Goal: Book appointment/travel/reservation

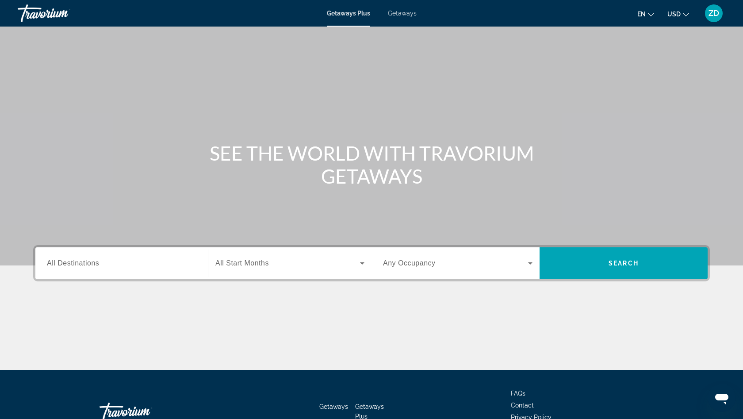
click at [85, 265] on span "All Destinations" at bounding box center [73, 263] width 52 height 8
click at [85, 265] on input "Destination All Destinations" at bounding box center [122, 263] width 150 height 11
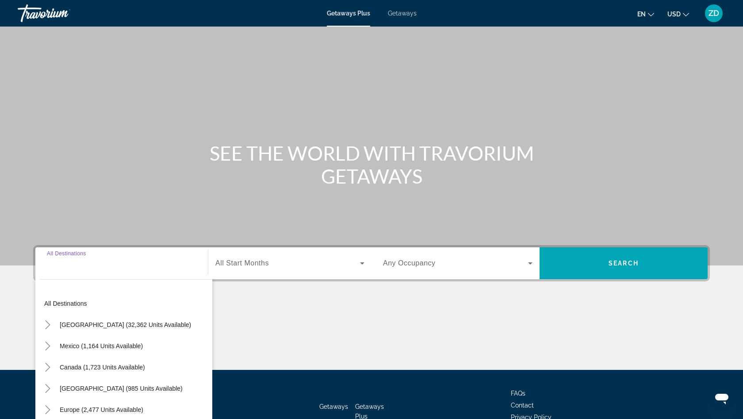
scroll to position [59, 0]
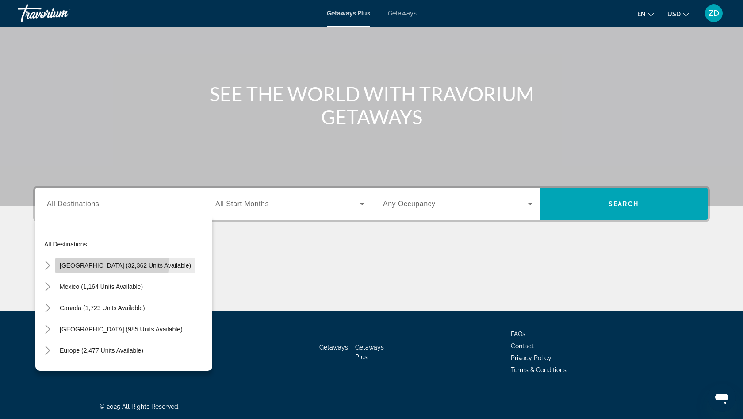
click at [87, 262] on span "[GEOGRAPHIC_DATA] (32,362 units available)" at bounding box center [125, 265] width 131 height 7
type input "**********"
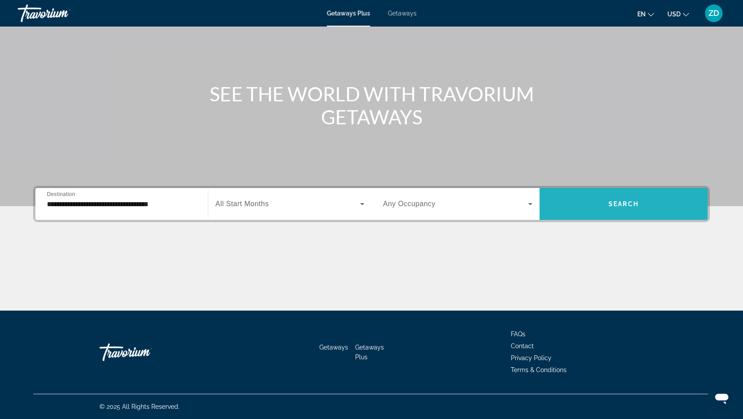
click at [585, 200] on span "Search widget" at bounding box center [624, 203] width 168 height 21
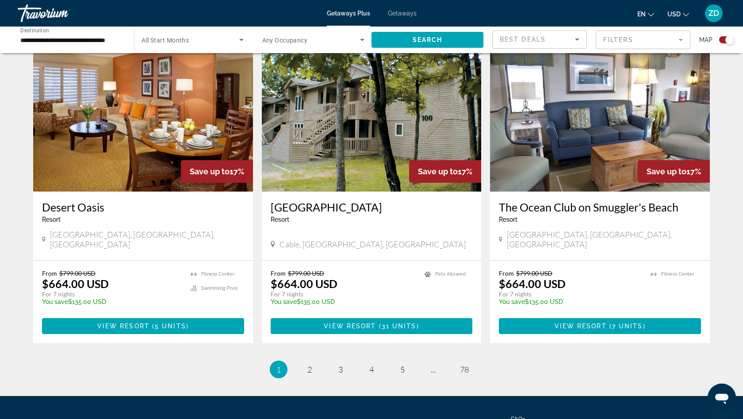
scroll to position [1251, 0]
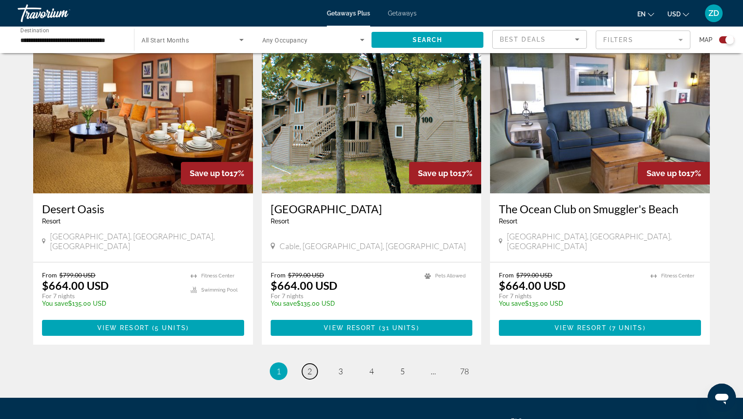
click at [307, 366] on span "2" at bounding box center [309, 371] width 4 height 10
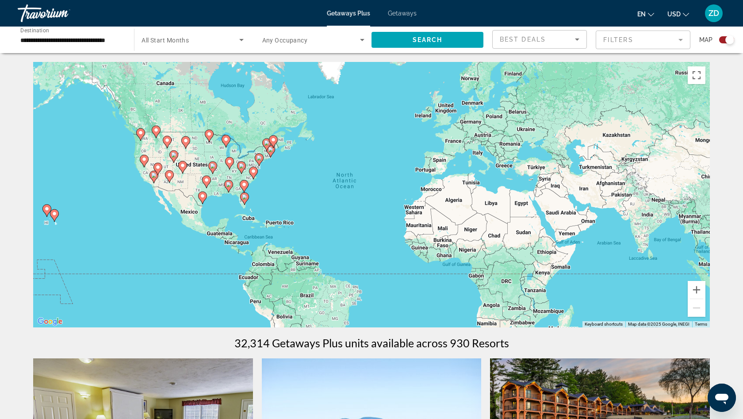
click at [246, 199] on image "Main content" at bounding box center [244, 196] width 5 height 5
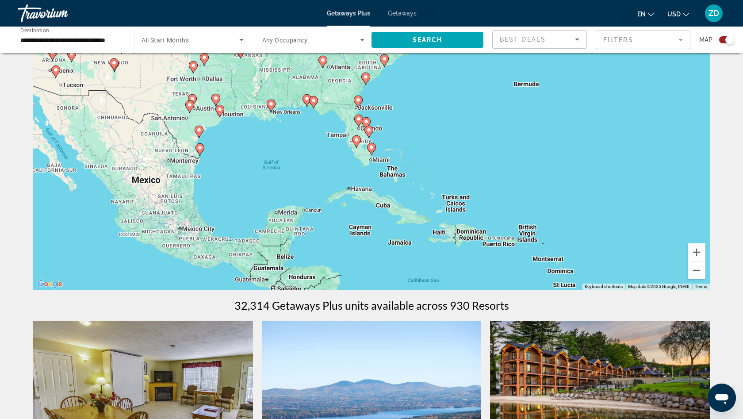
scroll to position [21, 0]
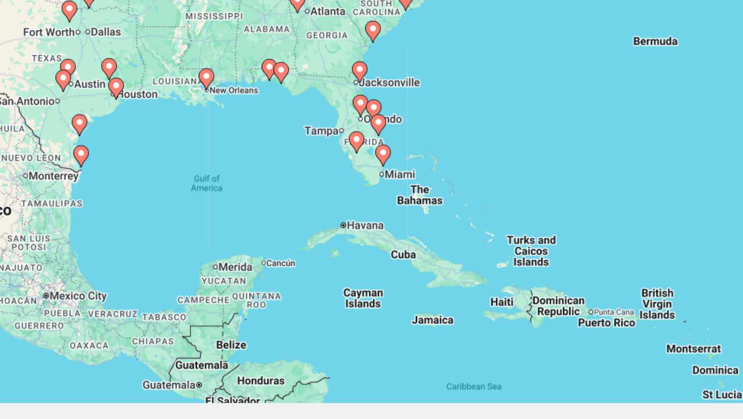
click at [311, 114] on image "Main content" at bounding box center [313, 116] width 5 height 5
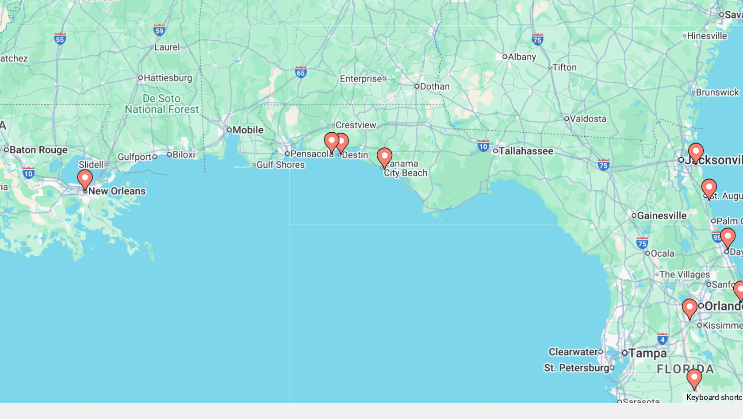
click at [368, 161] on icon "Main content" at bounding box center [372, 167] width 8 height 12
type input "**********"
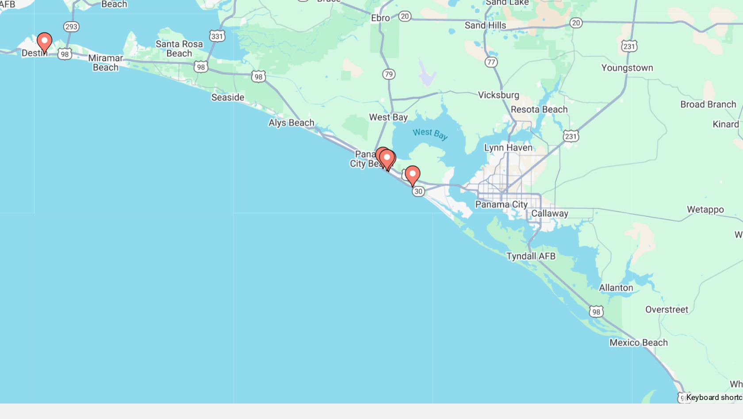
click at [386, 173] on image "Main content" at bounding box center [388, 175] width 5 height 5
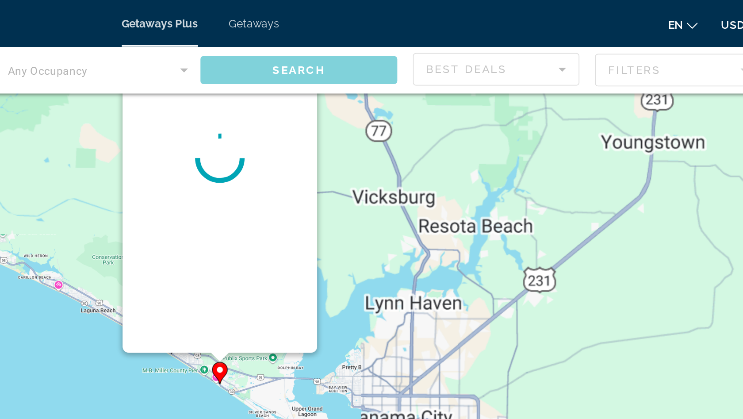
scroll to position [0, 0]
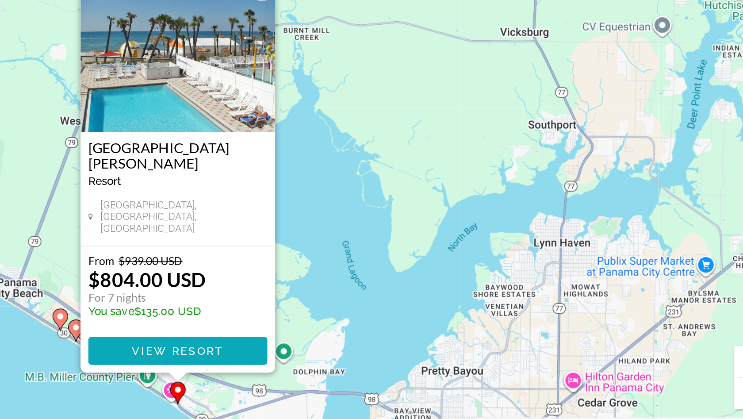
click at [345, 280] on span "View Resort" at bounding box center [371, 283] width 52 height 7
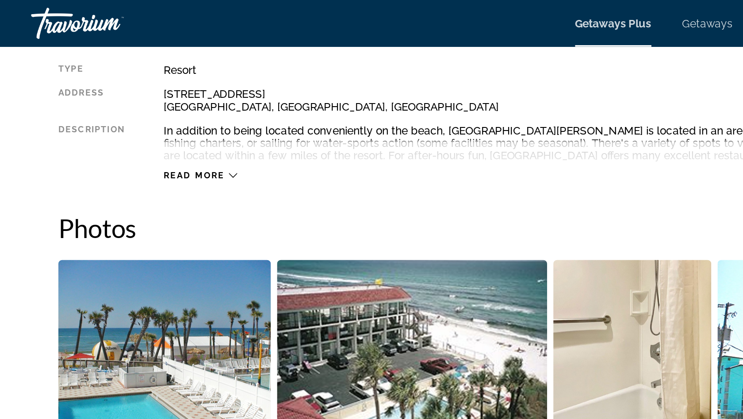
scroll to position [246, 0]
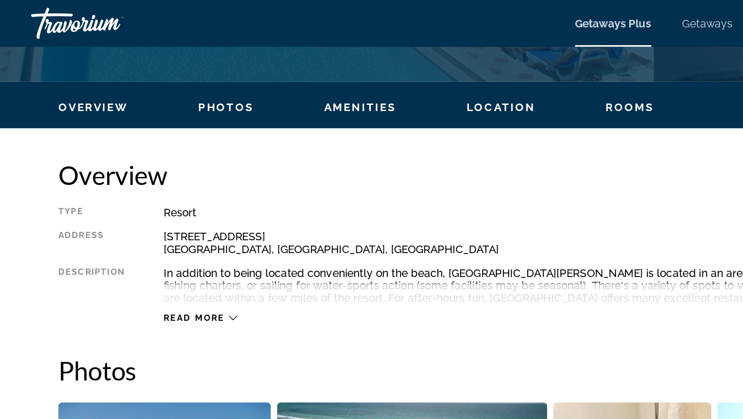
click at [132, 180] on icon "Main content" at bounding box center [132, 180] width 5 height 5
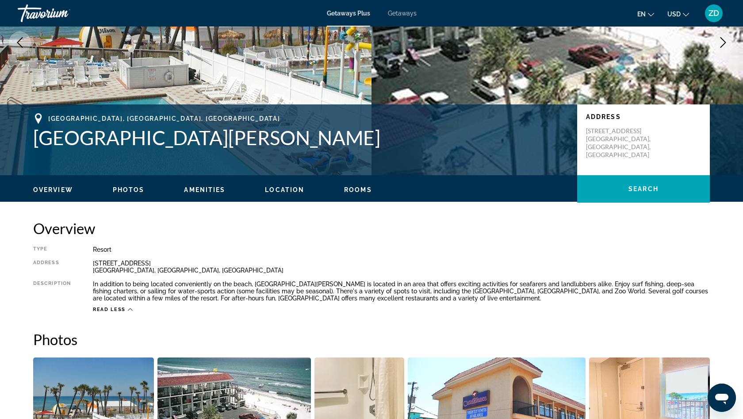
scroll to position [116, 0]
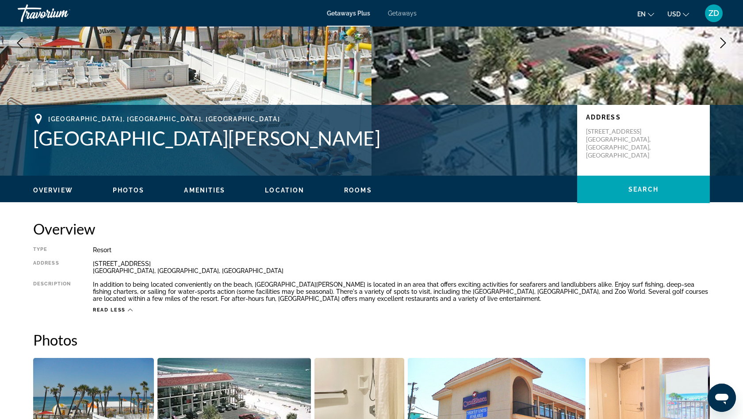
click at [358, 193] on span "Rooms" at bounding box center [358, 190] width 28 height 7
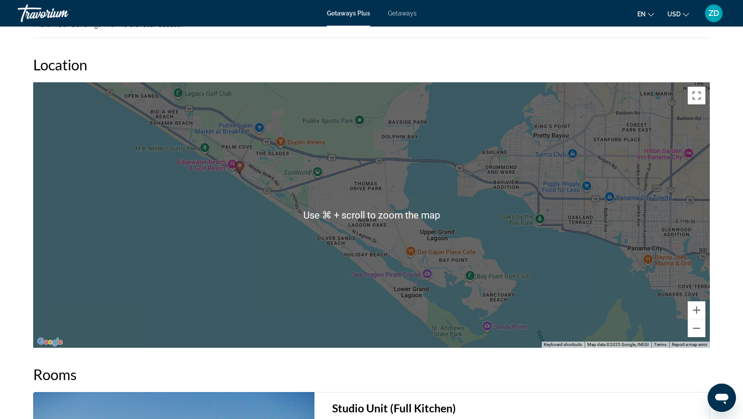
scroll to position [1135, 0]
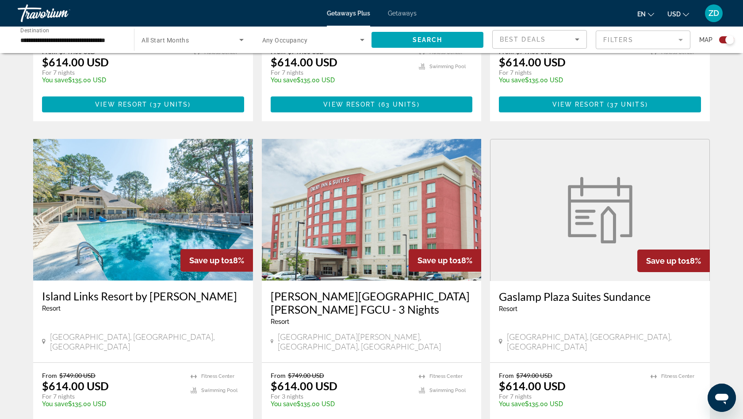
scroll to position [559, 0]
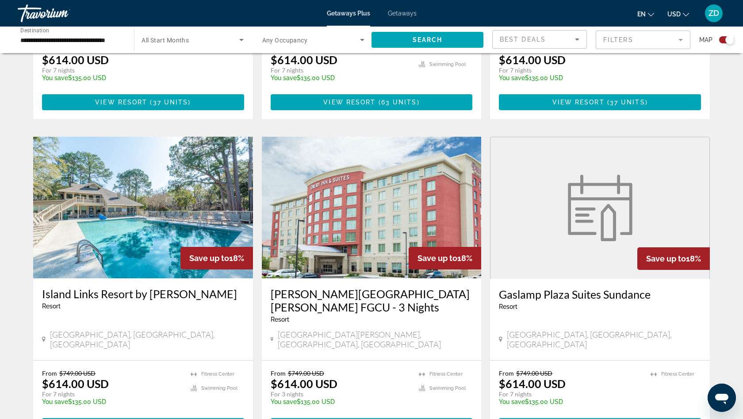
click at [311, 192] on img "Main content" at bounding box center [372, 208] width 220 height 142
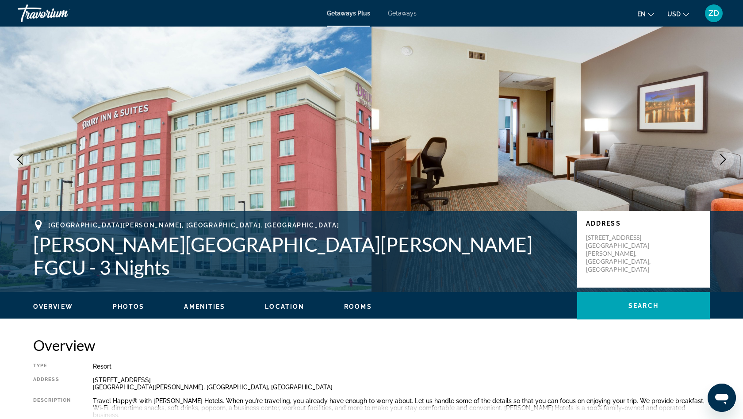
click at [721, 162] on icon "Next image" at bounding box center [723, 159] width 11 height 11
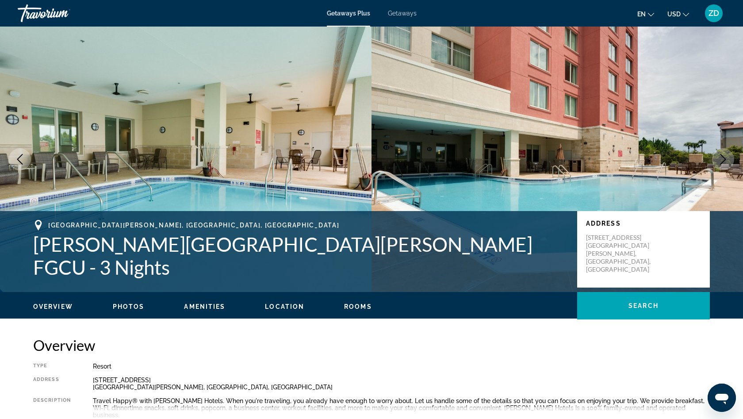
click at [719, 160] on icon "Next image" at bounding box center [723, 159] width 11 height 11
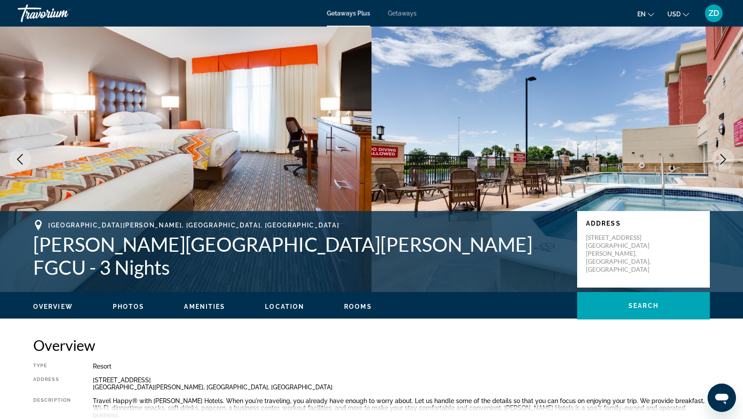
click at [719, 160] on icon "Next image" at bounding box center [723, 159] width 11 height 11
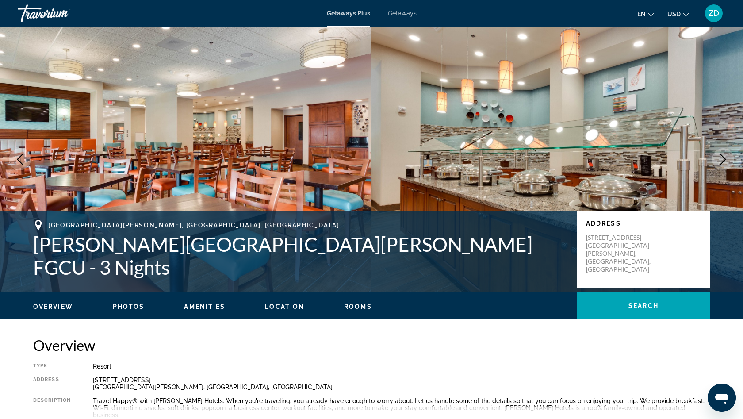
click at [719, 160] on icon "Next image" at bounding box center [723, 159] width 11 height 11
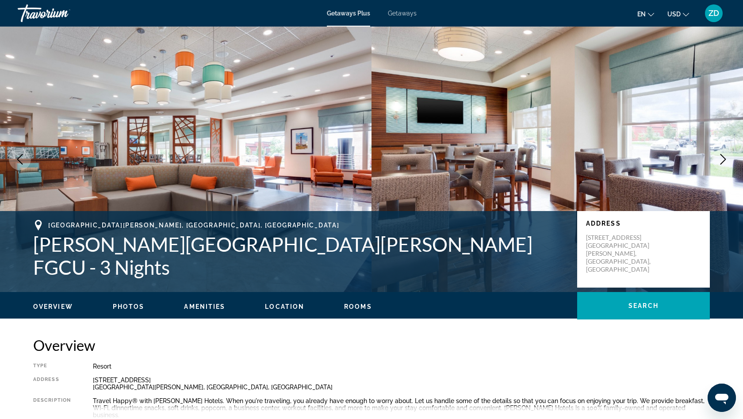
click at [723, 157] on icon "Next image" at bounding box center [724, 159] width 6 height 11
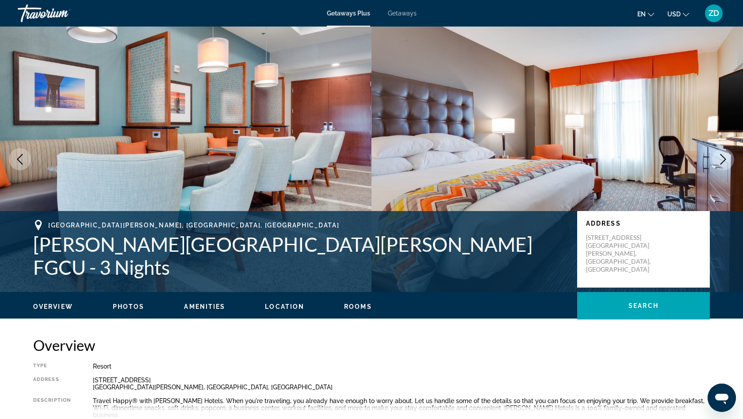
click at [721, 157] on icon "Next image" at bounding box center [723, 159] width 11 height 11
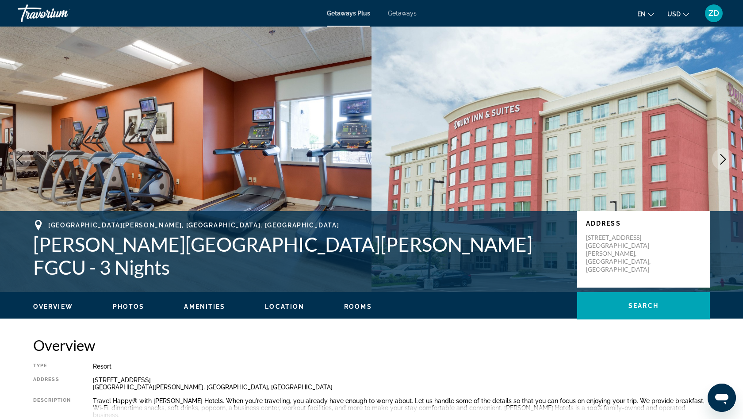
click at [721, 157] on icon "Next image" at bounding box center [723, 159] width 11 height 11
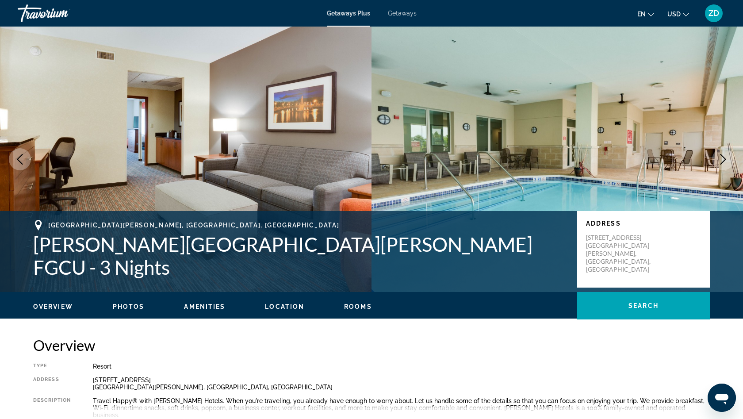
click at [721, 157] on icon "Next image" at bounding box center [723, 159] width 11 height 11
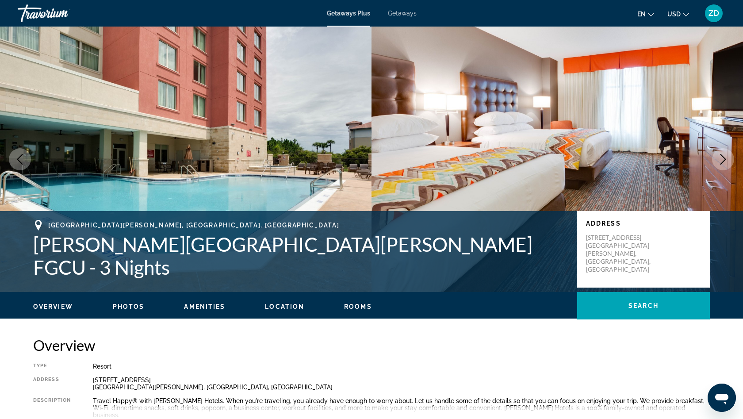
click at [721, 157] on icon "Next image" at bounding box center [723, 159] width 11 height 11
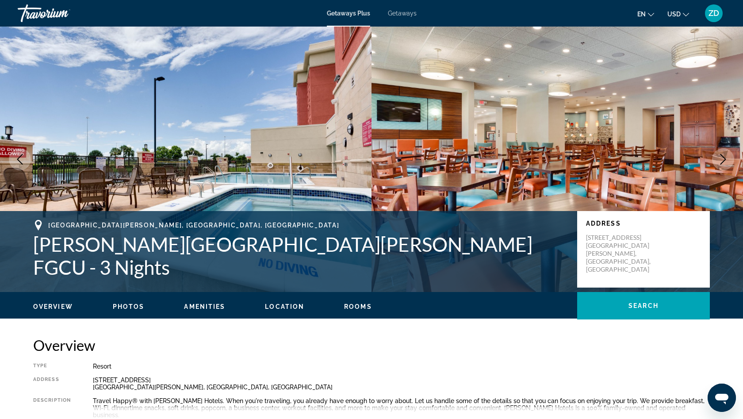
click at [722, 157] on icon "Next image" at bounding box center [723, 159] width 11 height 11
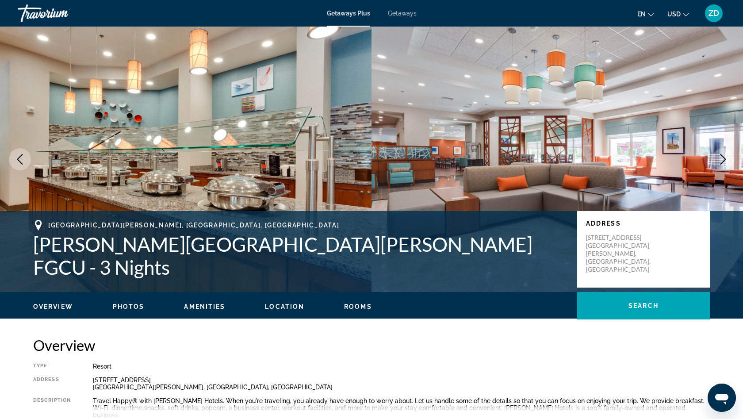
click at [722, 157] on icon "Next image" at bounding box center [723, 159] width 11 height 11
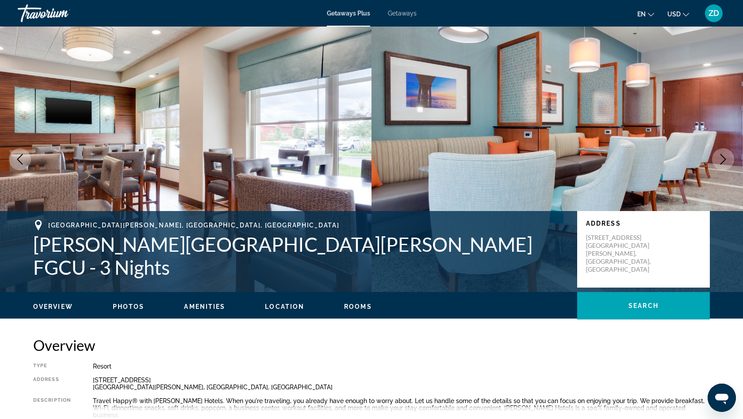
click at [722, 157] on icon "Next image" at bounding box center [723, 159] width 11 height 11
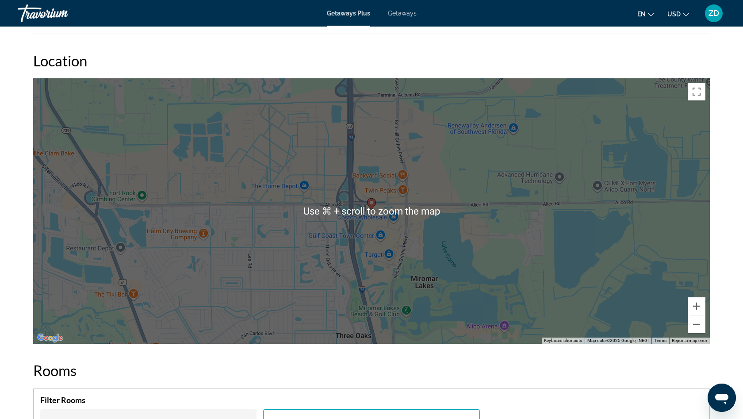
scroll to position [888, 0]
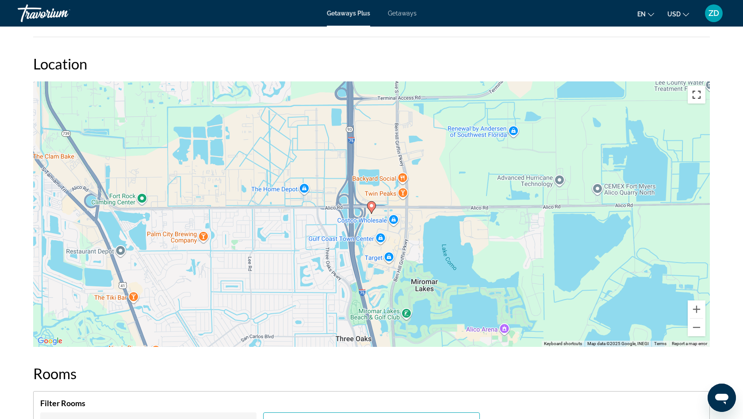
click at [704, 94] on button "Toggle fullscreen view" at bounding box center [697, 95] width 18 height 18
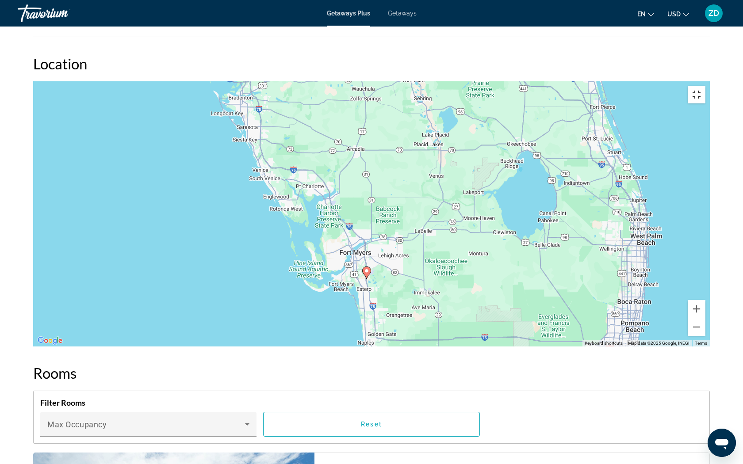
click at [706, 86] on button "Toggle fullscreen view" at bounding box center [697, 95] width 18 height 18
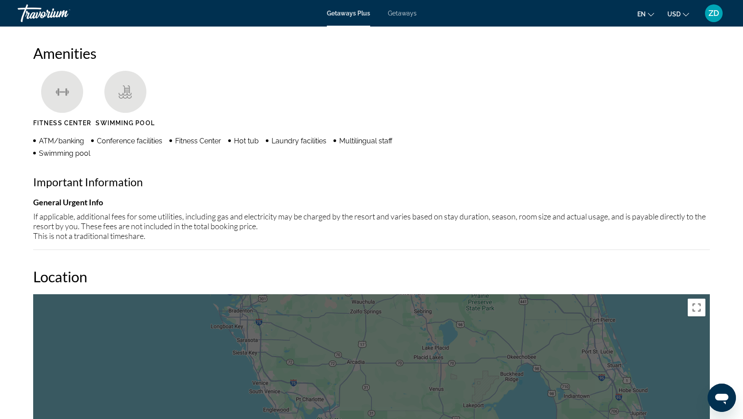
scroll to position [668, 0]
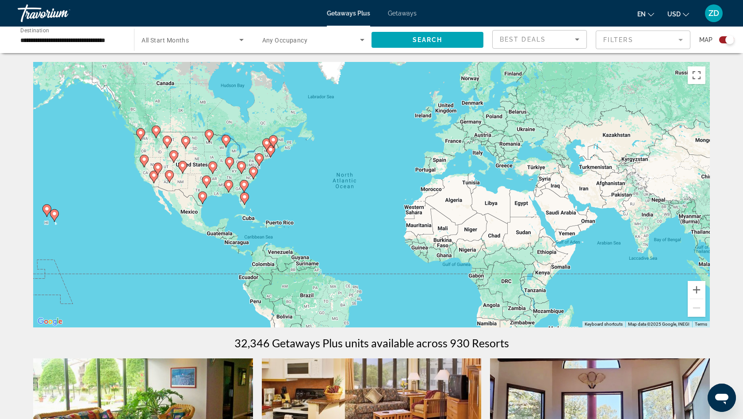
click at [404, 11] on span "Getaways" at bounding box center [402, 13] width 29 height 7
click at [50, 19] on div "Travorium" at bounding box center [62, 13] width 88 height 23
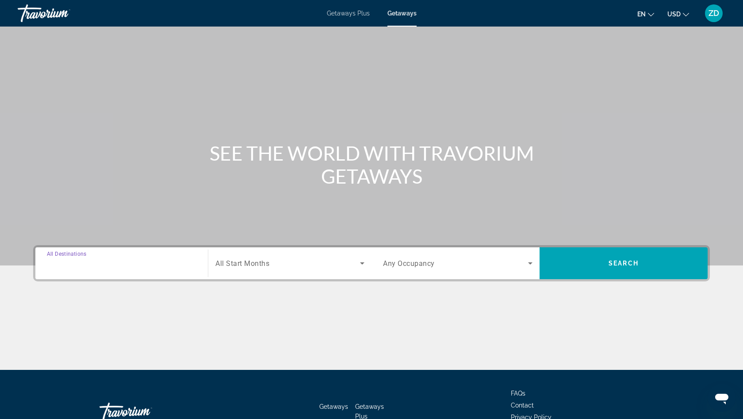
click at [117, 265] on input "Destination All Destinations" at bounding box center [122, 263] width 150 height 11
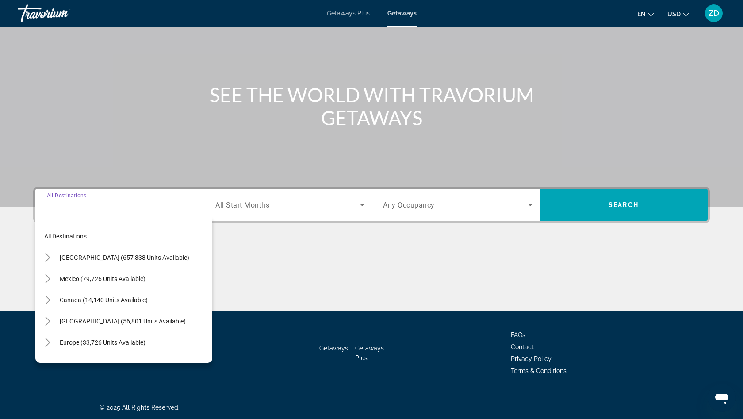
scroll to position [59, 0]
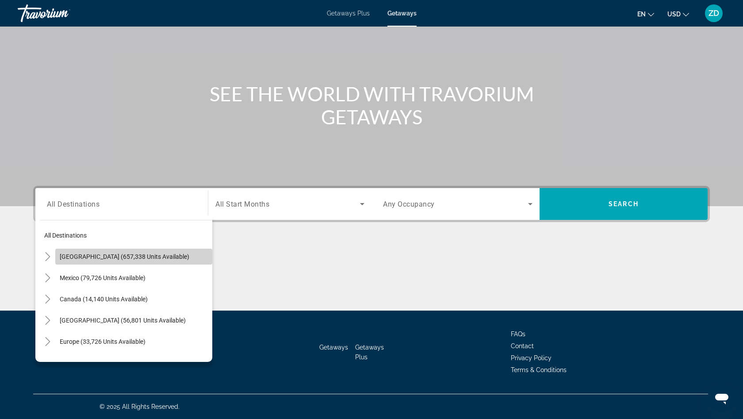
click at [116, 262] on span "Search widget" at bounding box center [133, 256] width 157 height 21
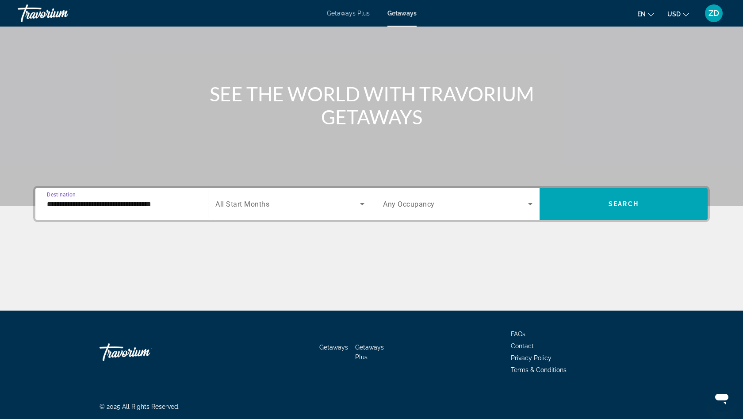
click at [136, 199] on input "**********" at bounding box center [122, 204] width 150 height 11
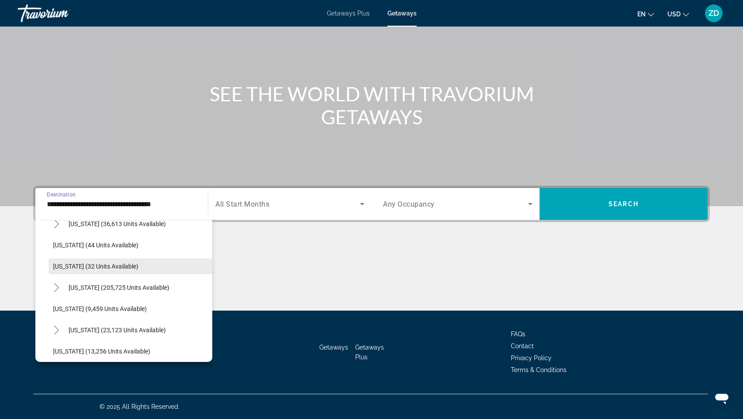
scroll to position [140, 0]
click at [127, 285] on span "[US_STATE] (205,725 units available)" at bounding box center [119, 286] width 101 height 7
type input "**********"
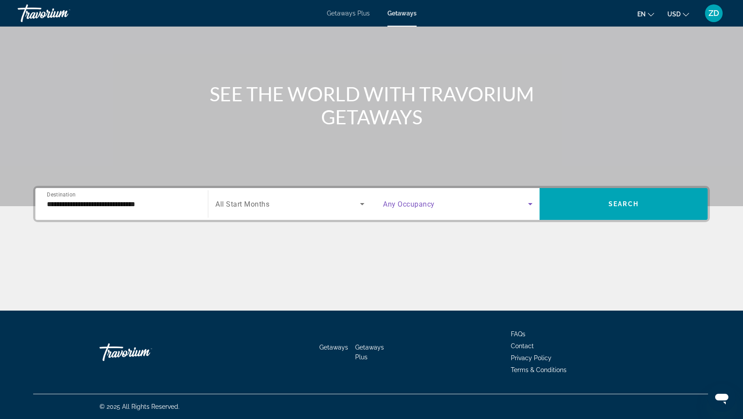
click at [513, 203] on span "Search widget" at bounding box center [455, 204] width 145 height 11
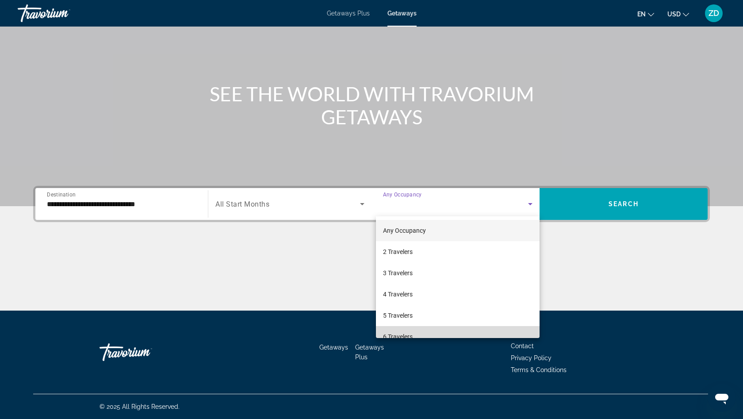
click at [403, 331] on span "6 Travelers" at bounding box center [398, 336] width 30 height 11
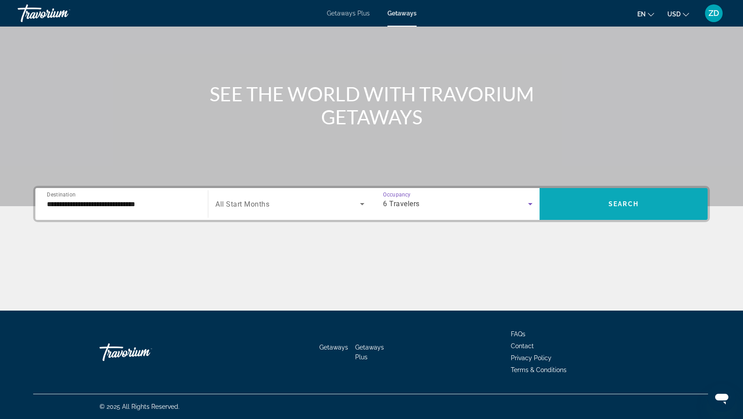
click at [632, 208] on span "Search widget" at bounding box center [624, 203] width 168 height 21
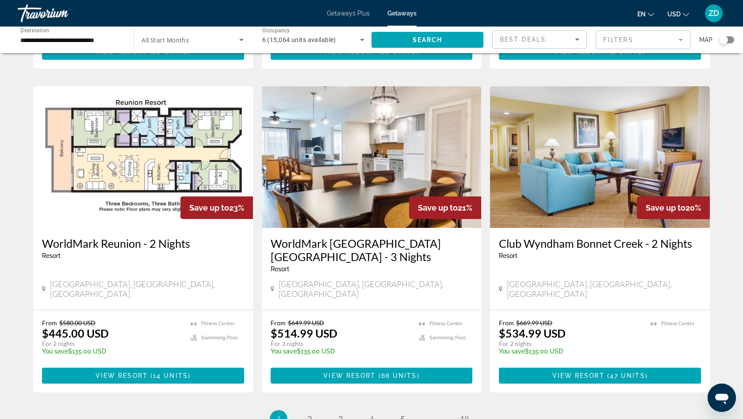
scroll to position [944, 0]
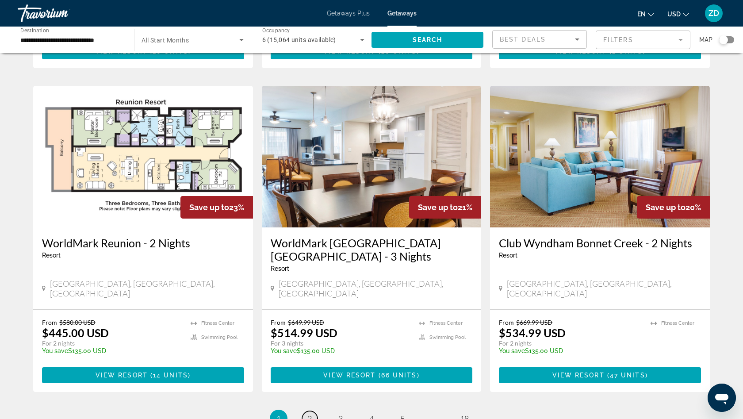
click at [313, 411] on link "page 2" at bounding box center [309, 418] width 15 height 15
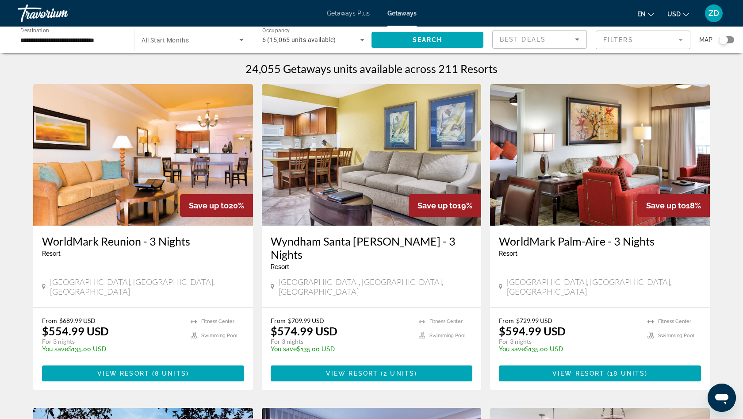
click at [632, 38] on mat-form-field "Filters" at bounding box center [643, 40] width 95 height 19
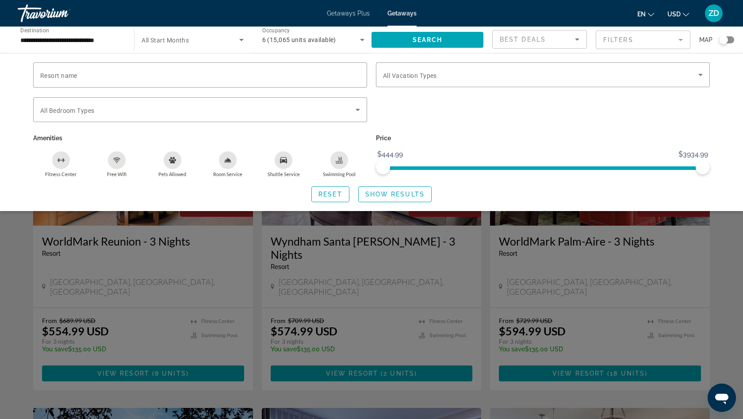
click at [17, 245] on div "Search widget" at bounding box center [371, 276] width 743 height 286
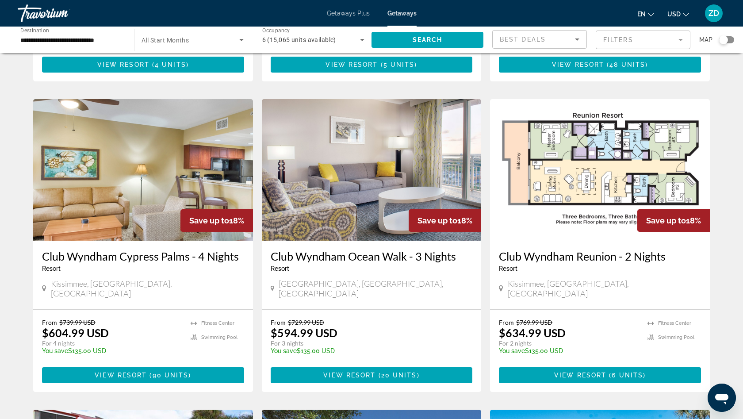
scroll to position [634, 0]
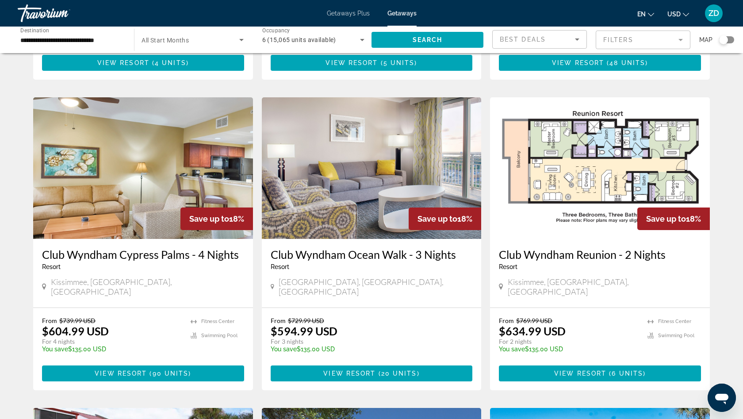
click at [399, 149] on img "Main content" at bounding box center [372, 168] width 220 height 142
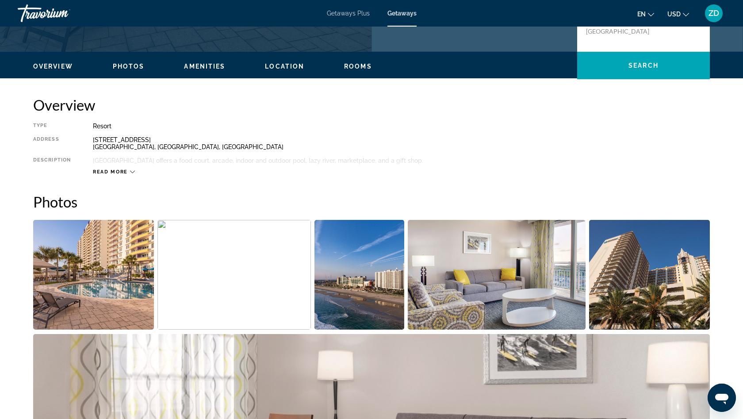
scroll to position [241, 0]
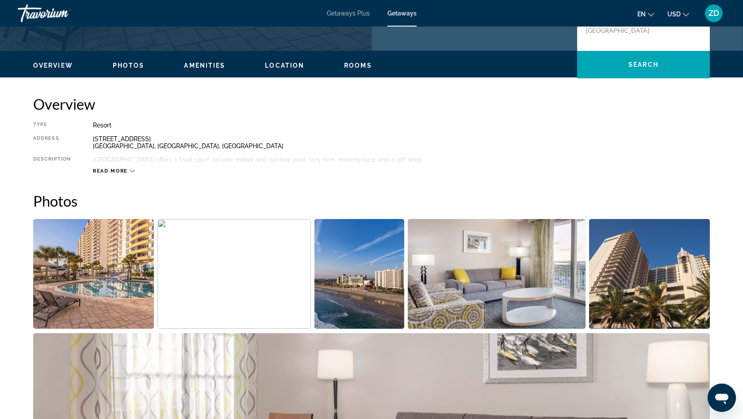
click at [124, 169] on span "Read more" at bounding box center [110, 171] width 35 height 6
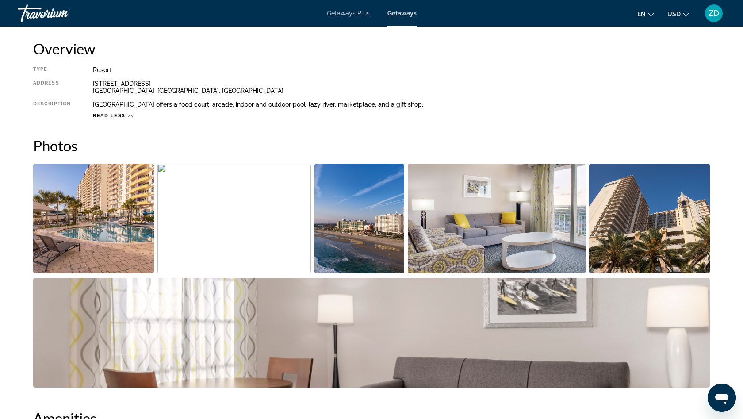
scroll to position [299, 0]
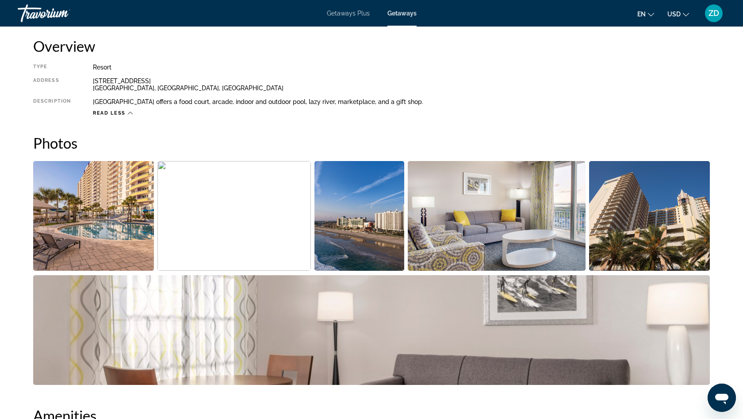
click at [134, 227] on img "Open full-screen image slider" at bounding box center [93, 216] width 121 height 110
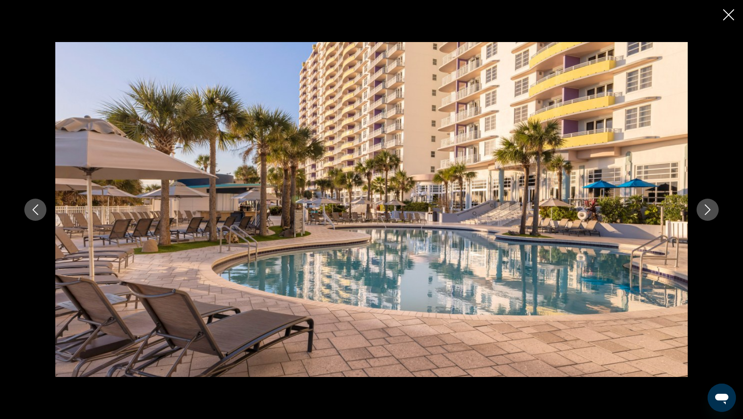
click at [710, 211] on icon "Next image" at bounding box center [707, 209] width 11 height 11
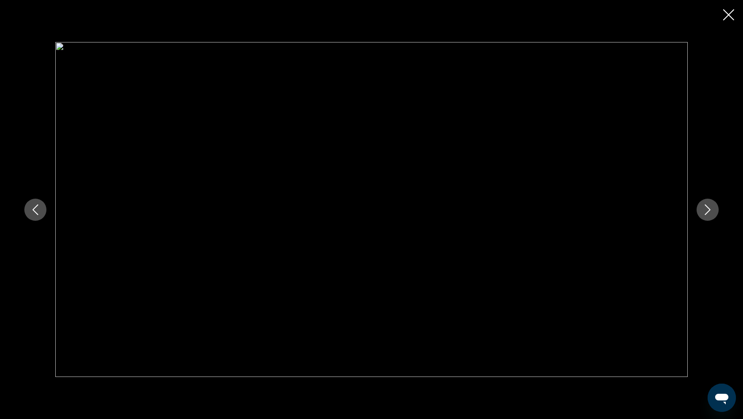
click at [710, 211] on icon "Next image" at bounding box center [707, 209] width 11 height 11
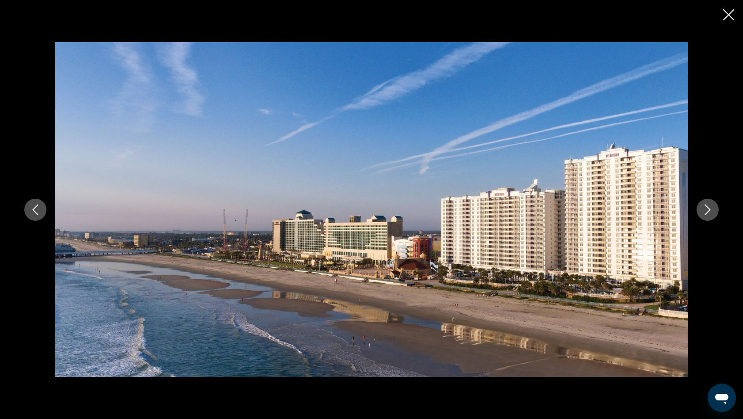
click at [710, 211] on icon "Next image" at bounding box center [707, 209] width 11 height 11
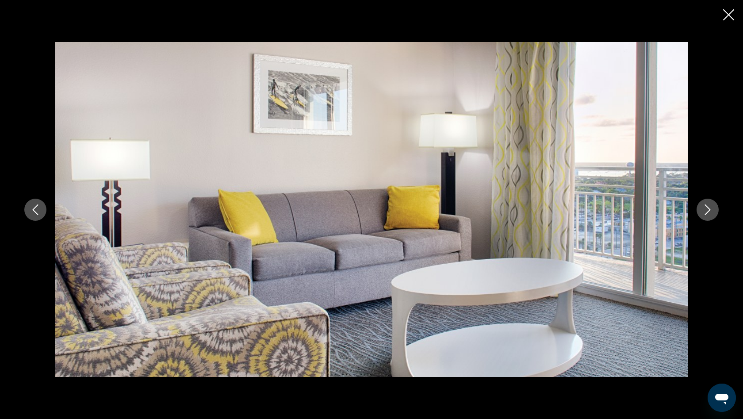
click at [710, 212] on icon "Next image" at bounding box center [707, 209] width 11 height 11
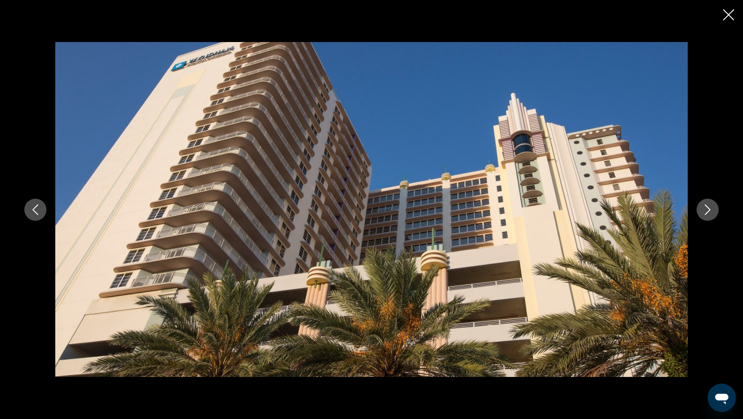
click at [711, 212] on icon "Next image" at bounding box center [707, 209] width 11 height 11
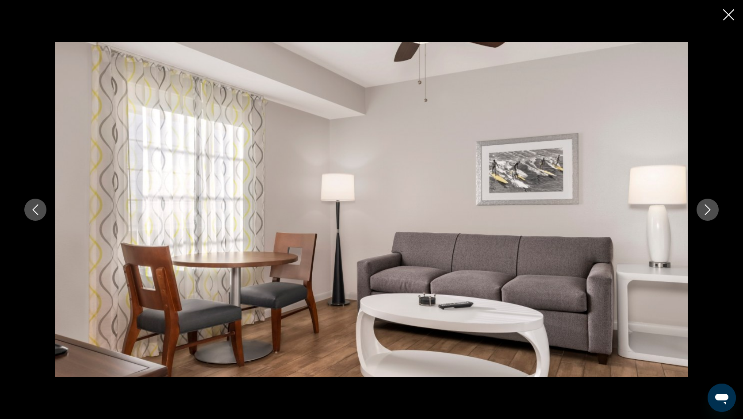
click at [711, 213] on icon "Next image" at bounding box center [707, 209] width 11 height 11
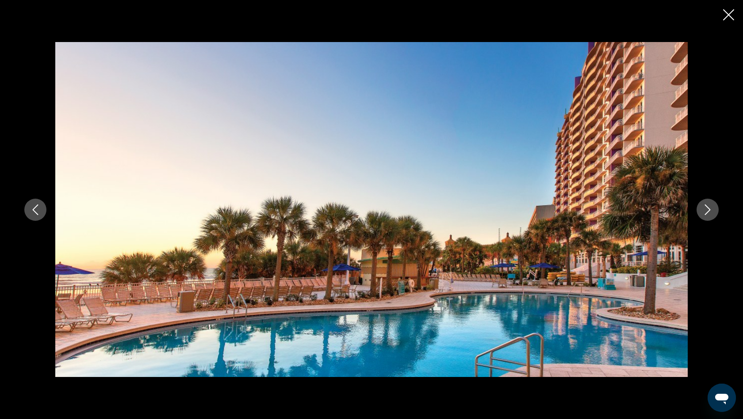
click at [711, 214] on icon "Next image" at bounding box center [707, 209] width 11 height 11
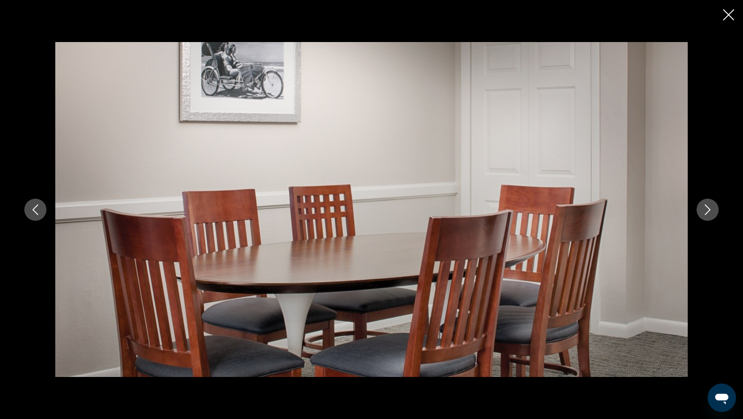
click at [711, 214] on icon "Next image" at bounding box center [707, 209] width 11 height 11
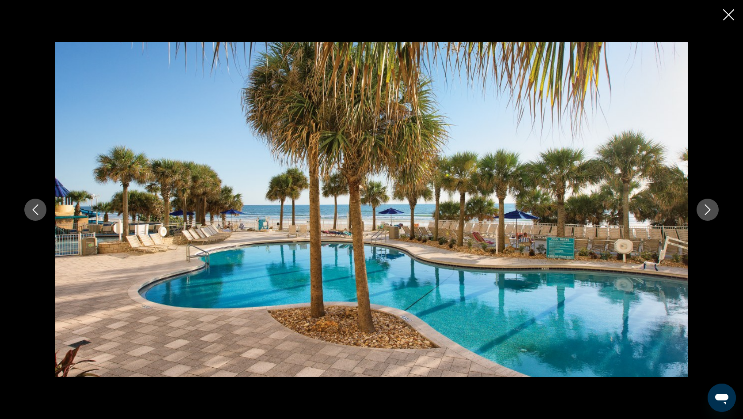
click at [711, 214] on icon "Next image" at bounding box center [707, 209] width 11 height 11
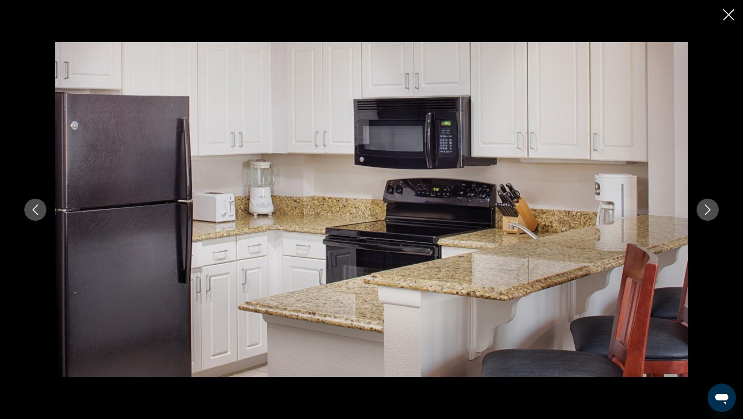
click at [712, 214] on icon "Next image" at bounding box center [707, 209] width 11 height 11
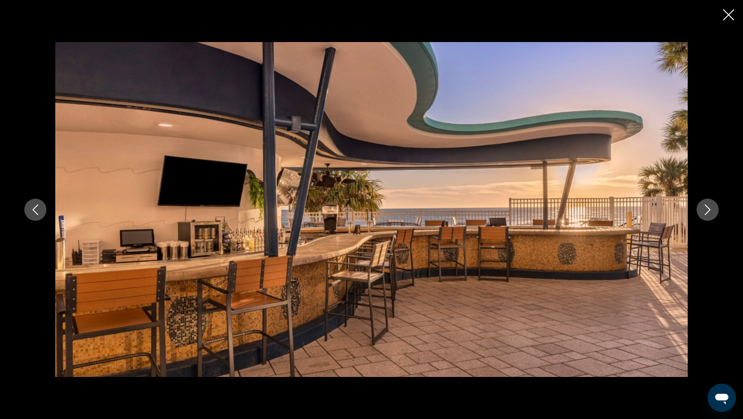
click at [712, 215] on icon "Next image" at bounding box center [707, 209] width 11 height 11
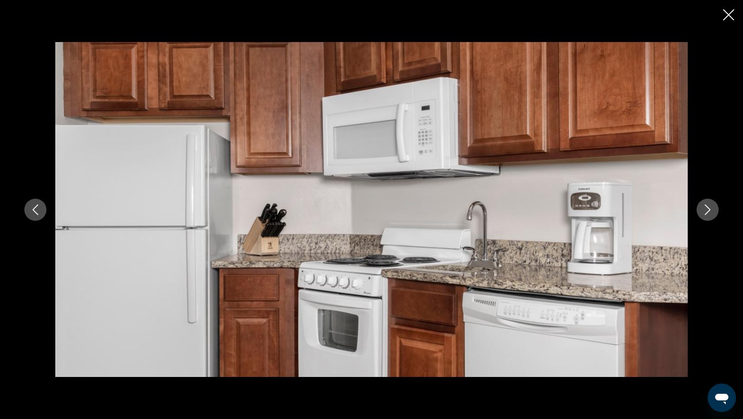
click at [712, 215] on icon "Next image" at bounding box center [707, 209] width 11 height 11
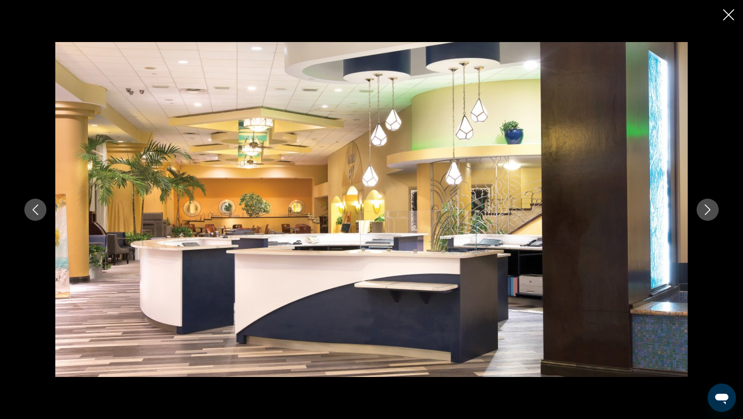
click at [712, 215] on button "Next image" at bounding box center [708, 210] width 22 height 22
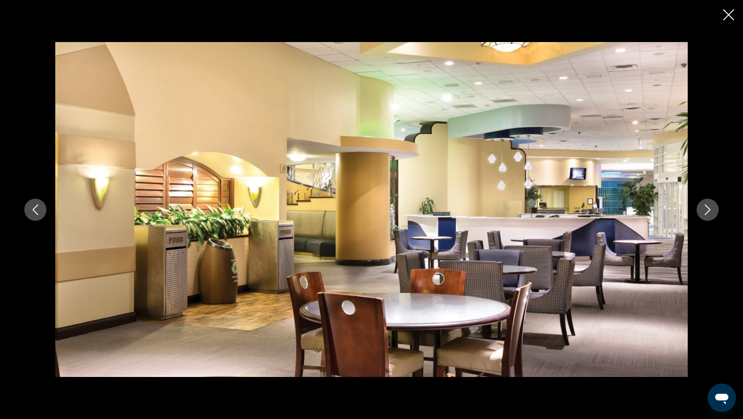
click at [712, 215] on button "Next image" at bounding box center [708, 210] width 22 height 22
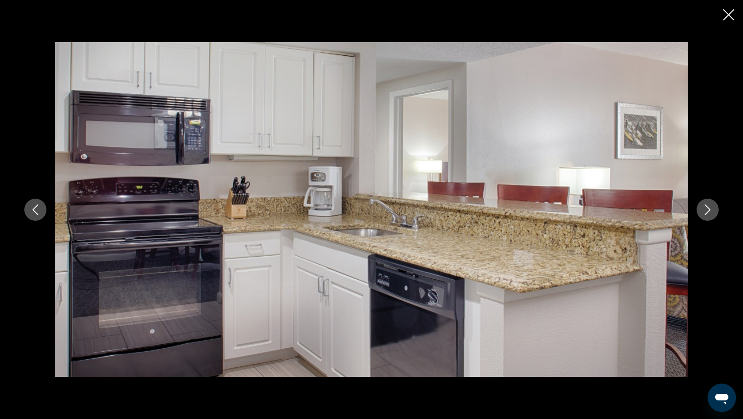
click at [713, 216] on button "Next image" at bounding box center [708, 210] width 22 height 22
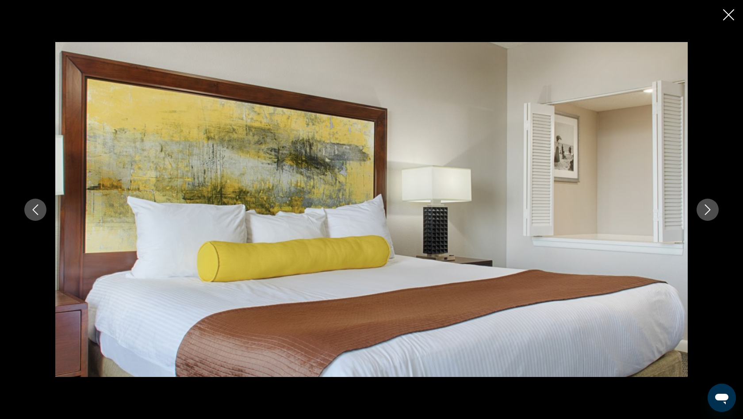
click at [713, 216] on button "Next image" at bounding box center [708, 210] width 22 height 22
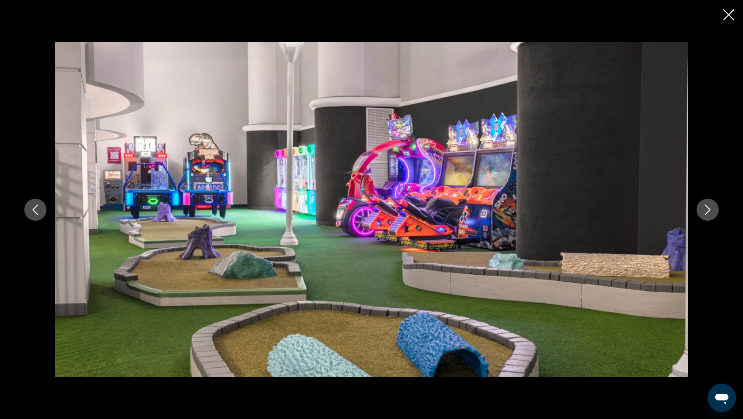
click at [713, 216] on button "Next image" at bounding box center [708, 210] width 22 height 22
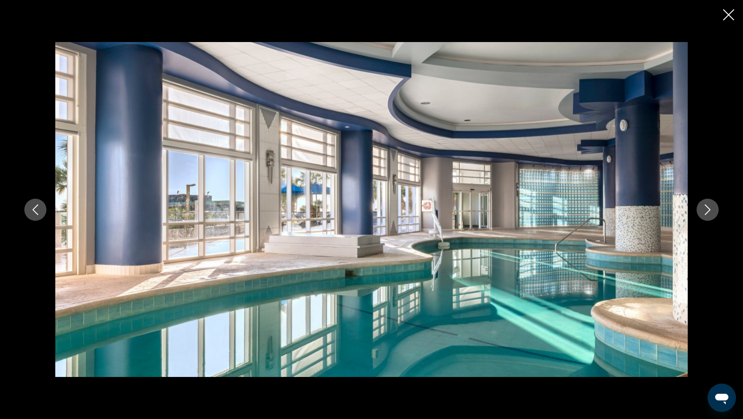
click at [713, 216] on button "Next image" at bounding box center [708, 210] width 22 height 22
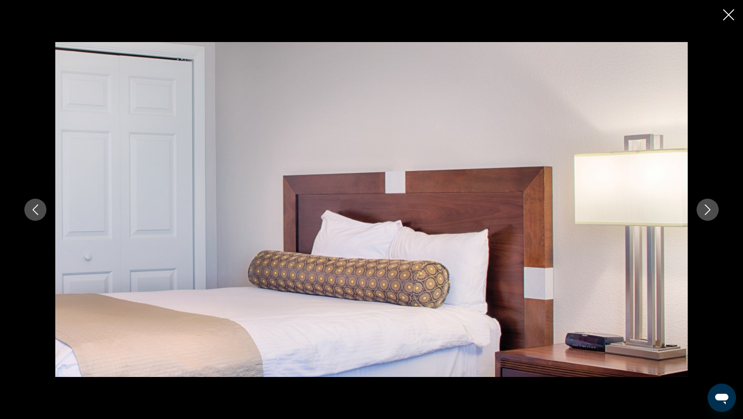
click at [713, 217] on button "Next image" at bounding box center [708, 210] width 22 height 22
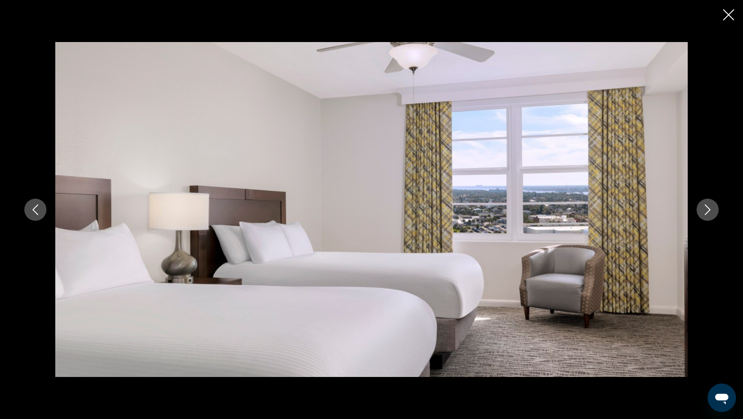
click at [713, 217] on button "Next image" at bounding box center [708, 210] width 22 height 22
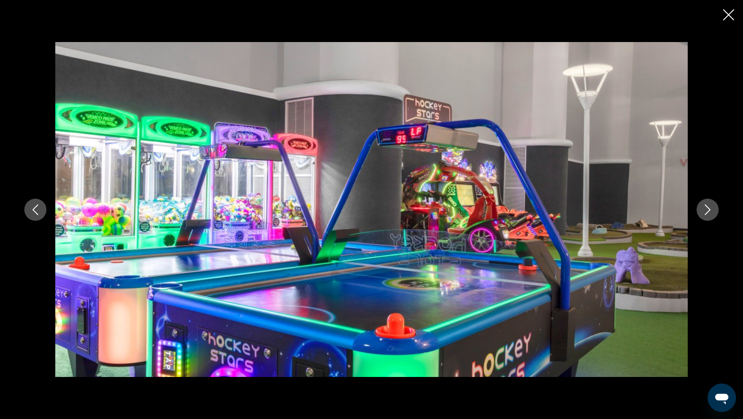
click at [713, 217] on button "Next image" at bounding box center [708, 210] width 22 height 22
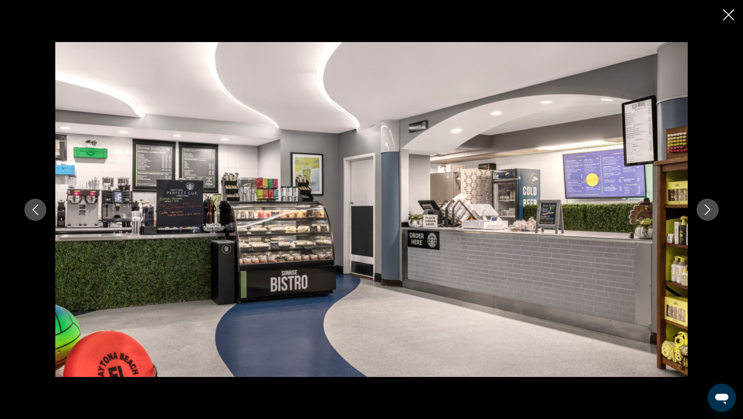
click at [713, 217] on button "Next image" at bounding box center [708, 210] width 22 height 22
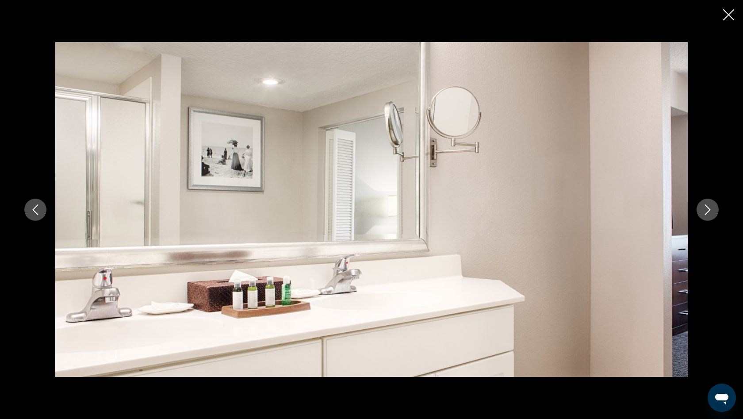
click at [711, 209] on icon "Next image" at bounding box center [707, 209] width 11 height 11
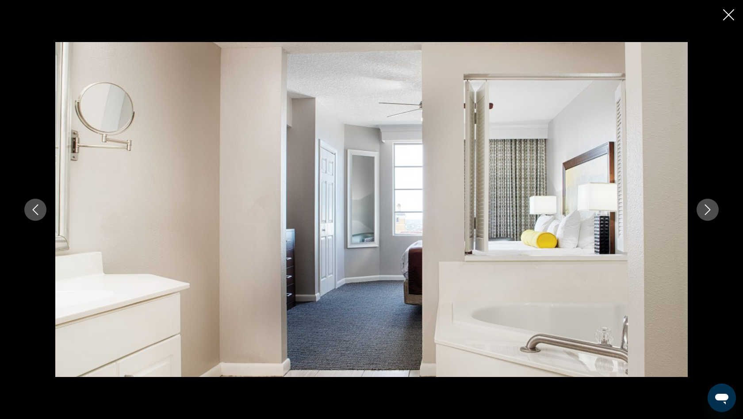
click at [711, 209] on icon "Next image" at bounding box center [707, 209] width 11 height 11
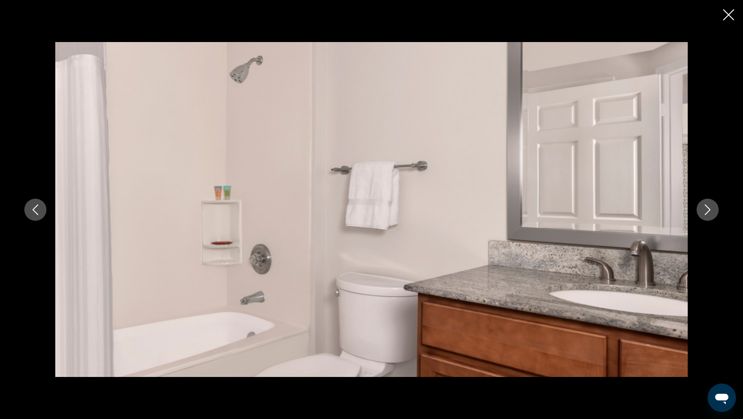
click at [712, 209] on icon "Next image" at bounding box center [707, 209] width 11 height 11
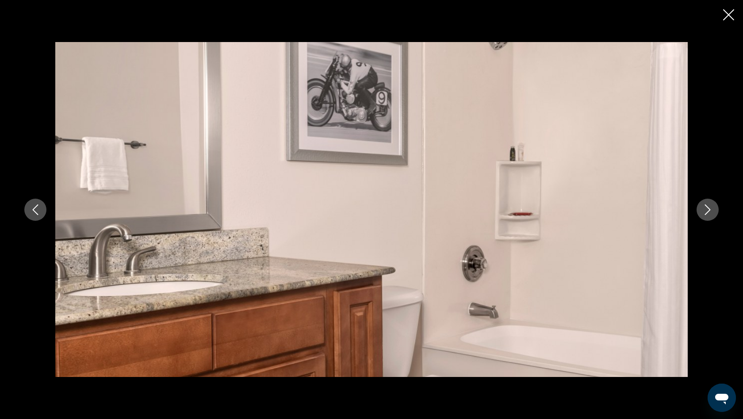
click at [712, 209] on icon "Next image" at bounding box center [707, 209] width 11 height 11
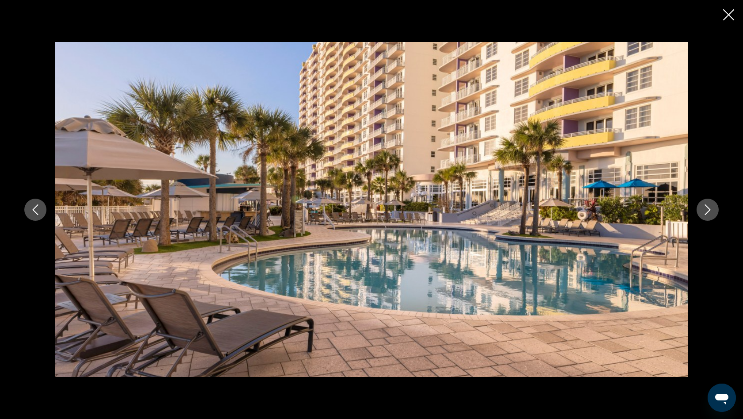
click at [712, 209] on icon "Next image" at bounding box center [707, 209] width 11 height 11
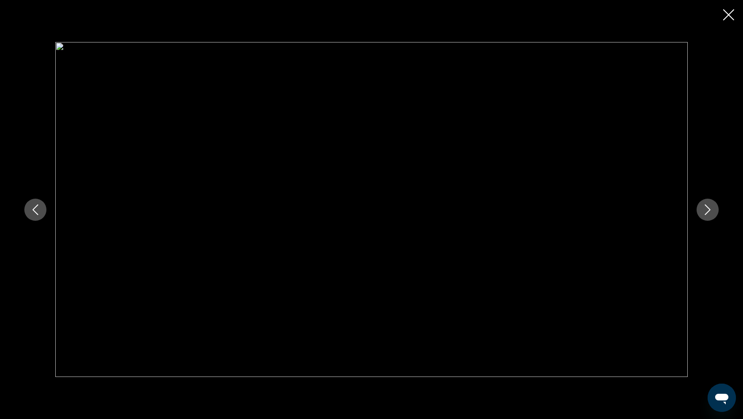
click at [712, 209] on icon "Next image" at bounding box center [707, 209] width 11 height 11
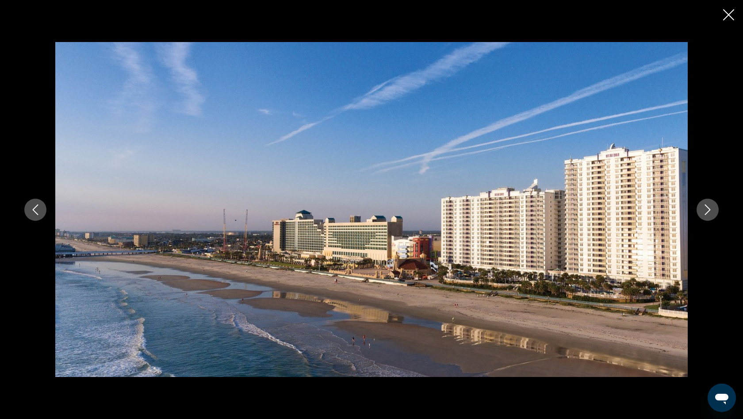
click at [729, 15] on icon "Close slideshow" at bounding box center [728, 14] width 11 height 11
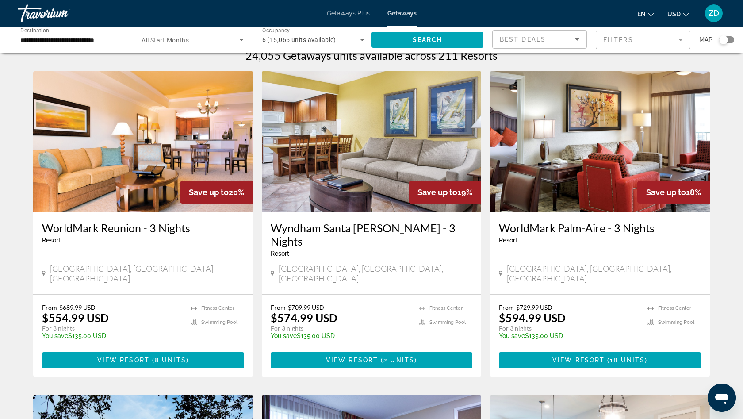
scroll to position [12, 0]
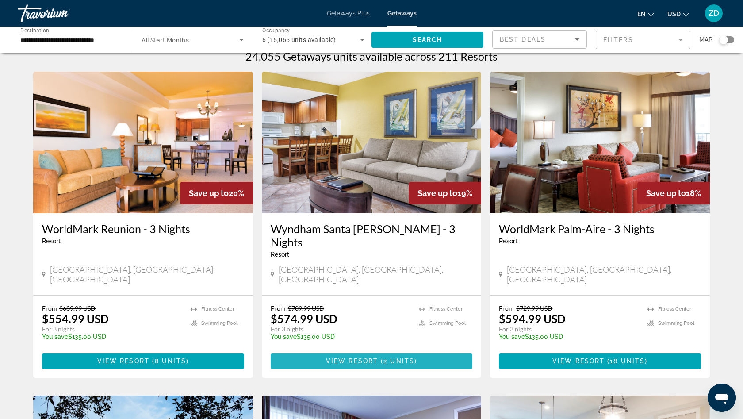
click at [343, 350] on span "Main content" at bounding box center [372, 360] width 202 height 21
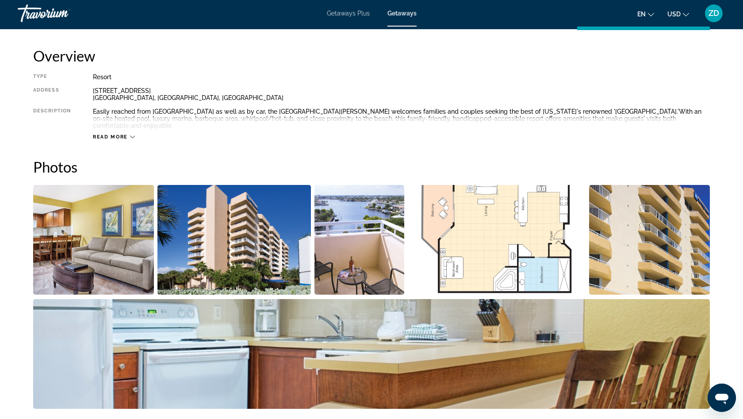
scroll to position [248, 0]
